Goal: Information Seeking & Learning: Find specific page/section

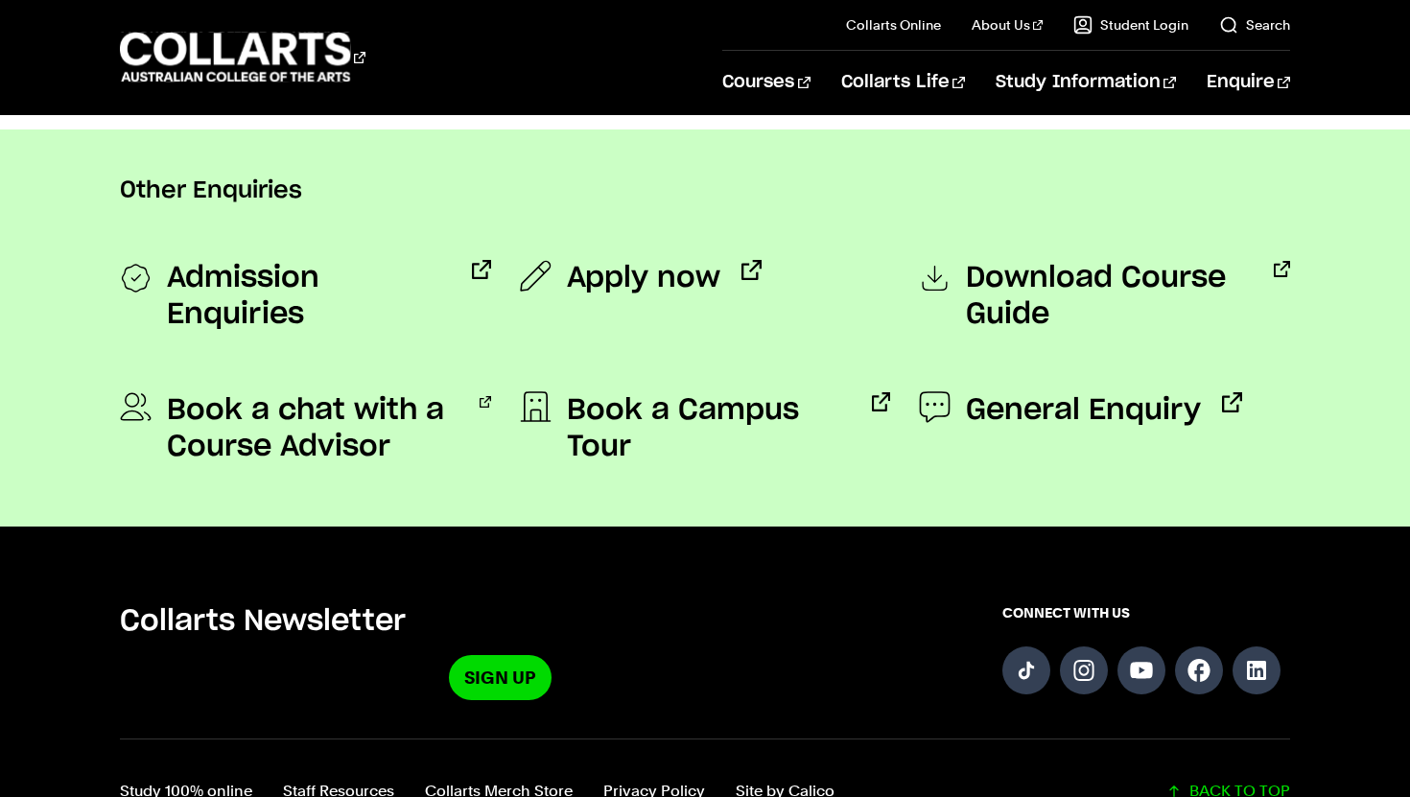
scroll to position [1479, 0]
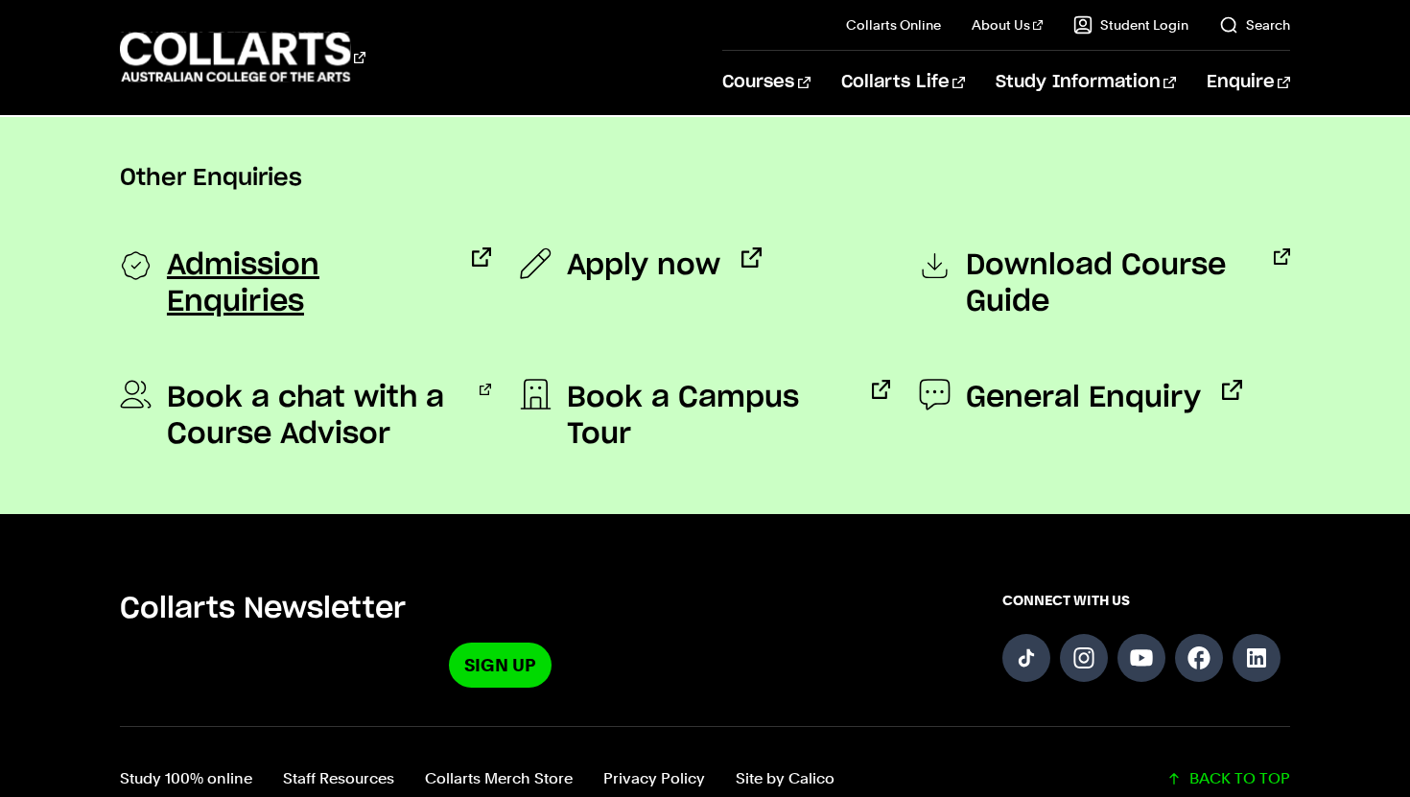
click at [404, 257] on span "Admission Enquiries" at bounding box center [309, 283] width 284 height 73
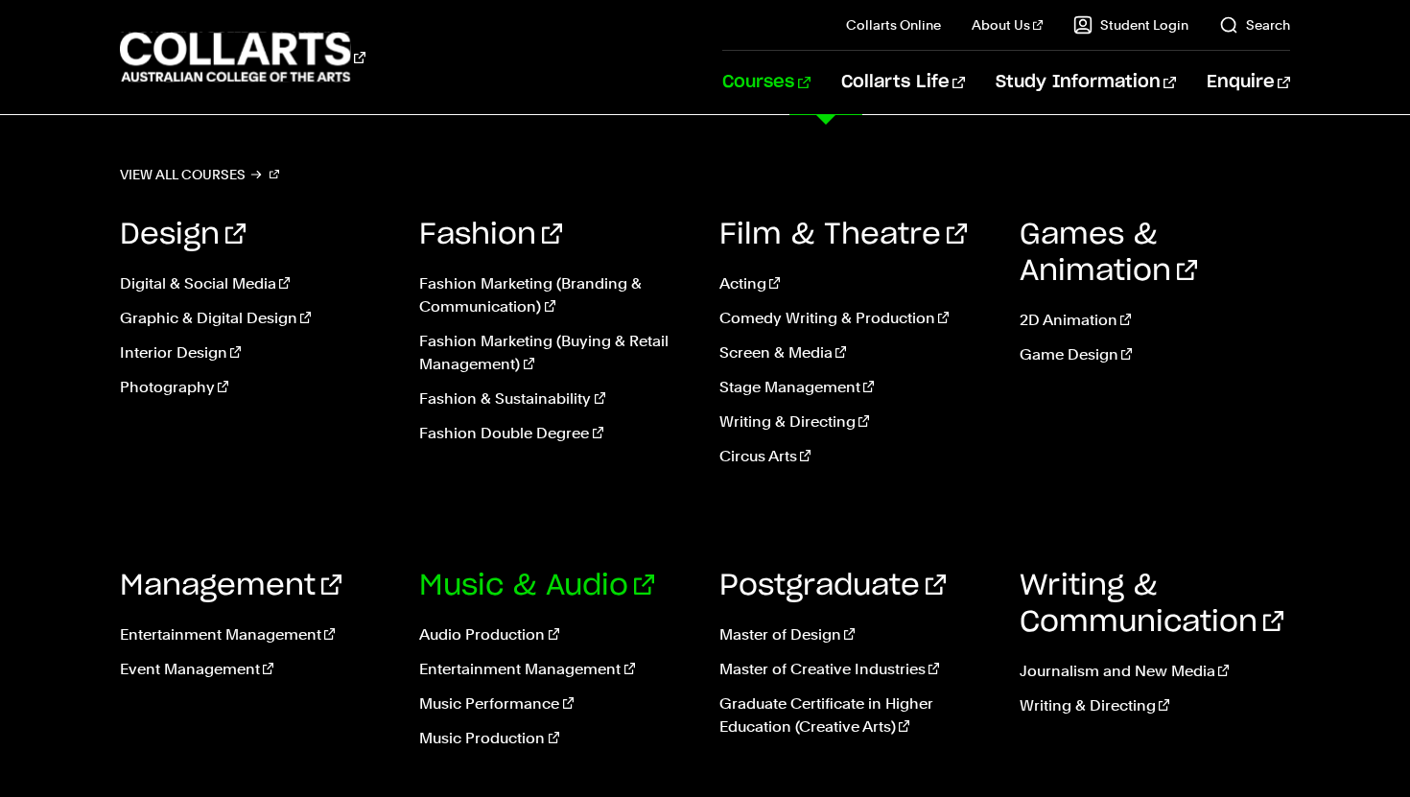
scroll to position [247, 0]
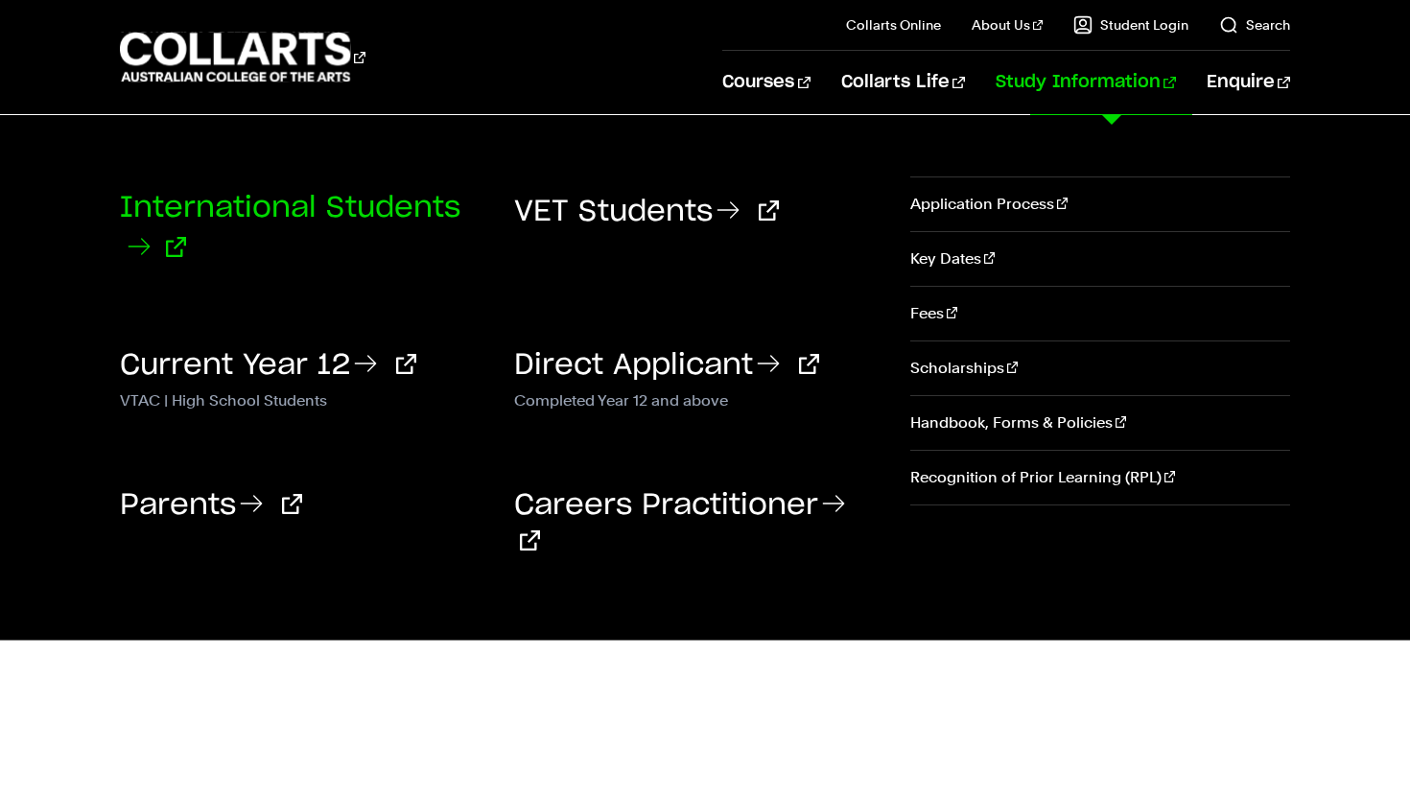
click at [305, 211] on link "International Students" at bounding box center [290, 228] width 340 height 69
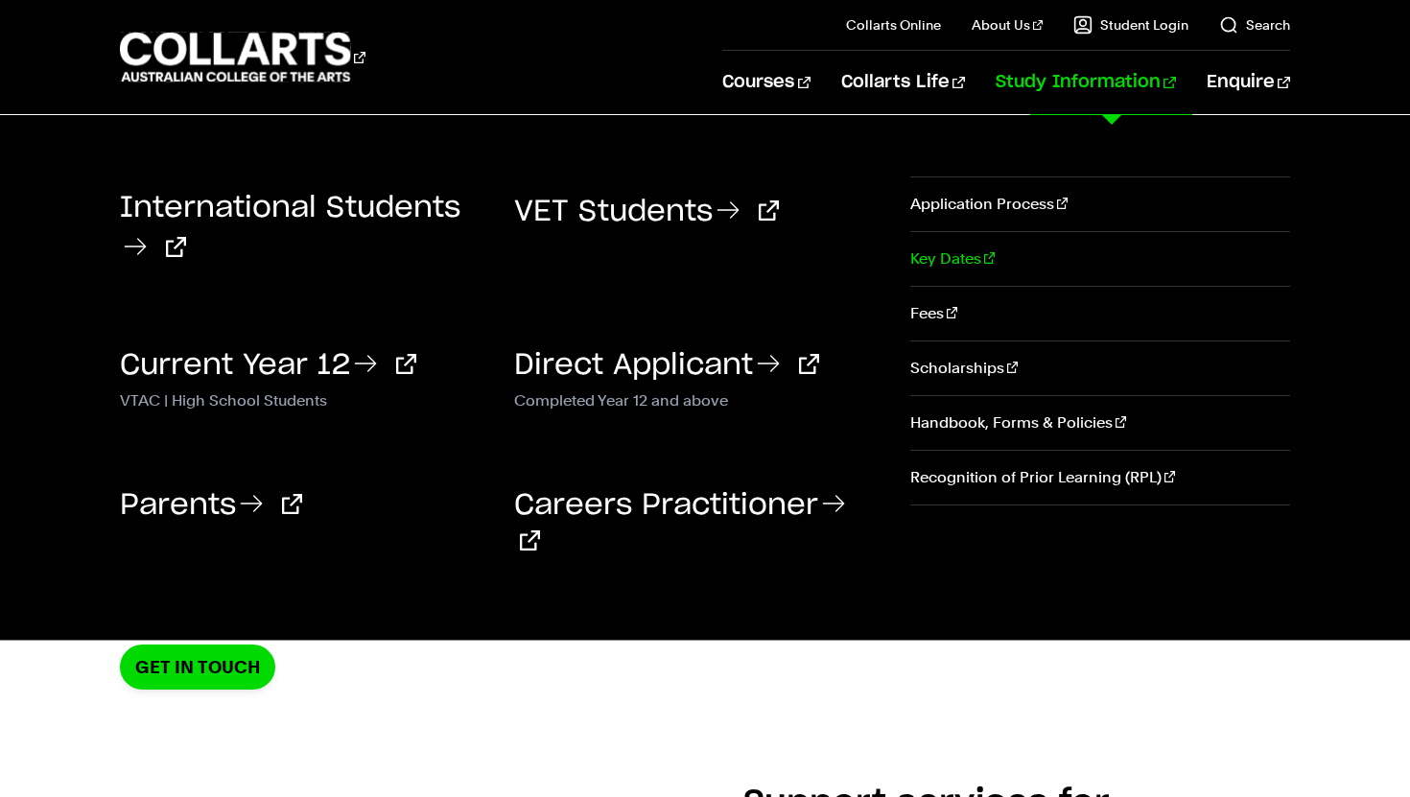
click at [936, 257] on link "Key Dates" at bounding box center [1100, 259] width 380 height 54
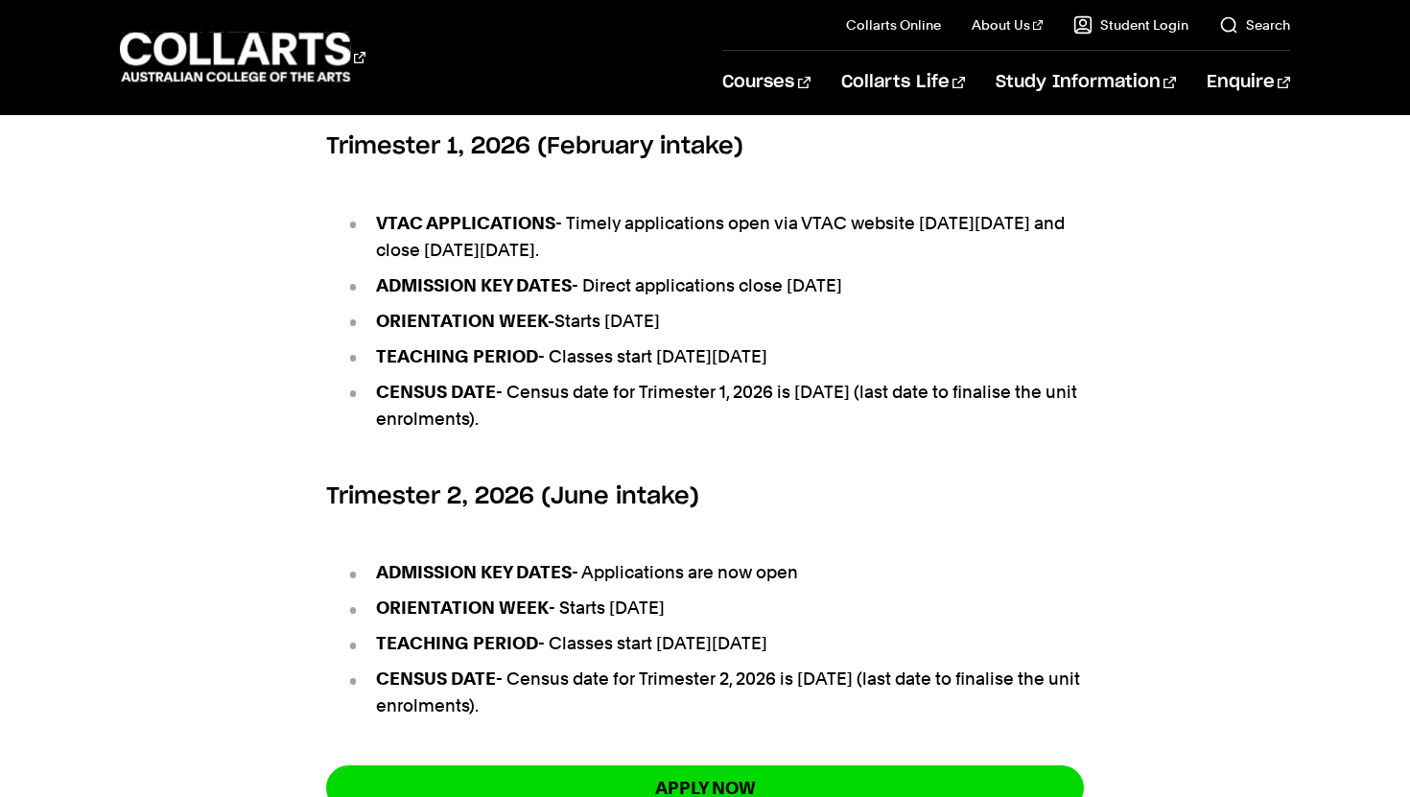
scroll to position [1112, 0]
